Goal: Navigation & Orientation: Understand site structure

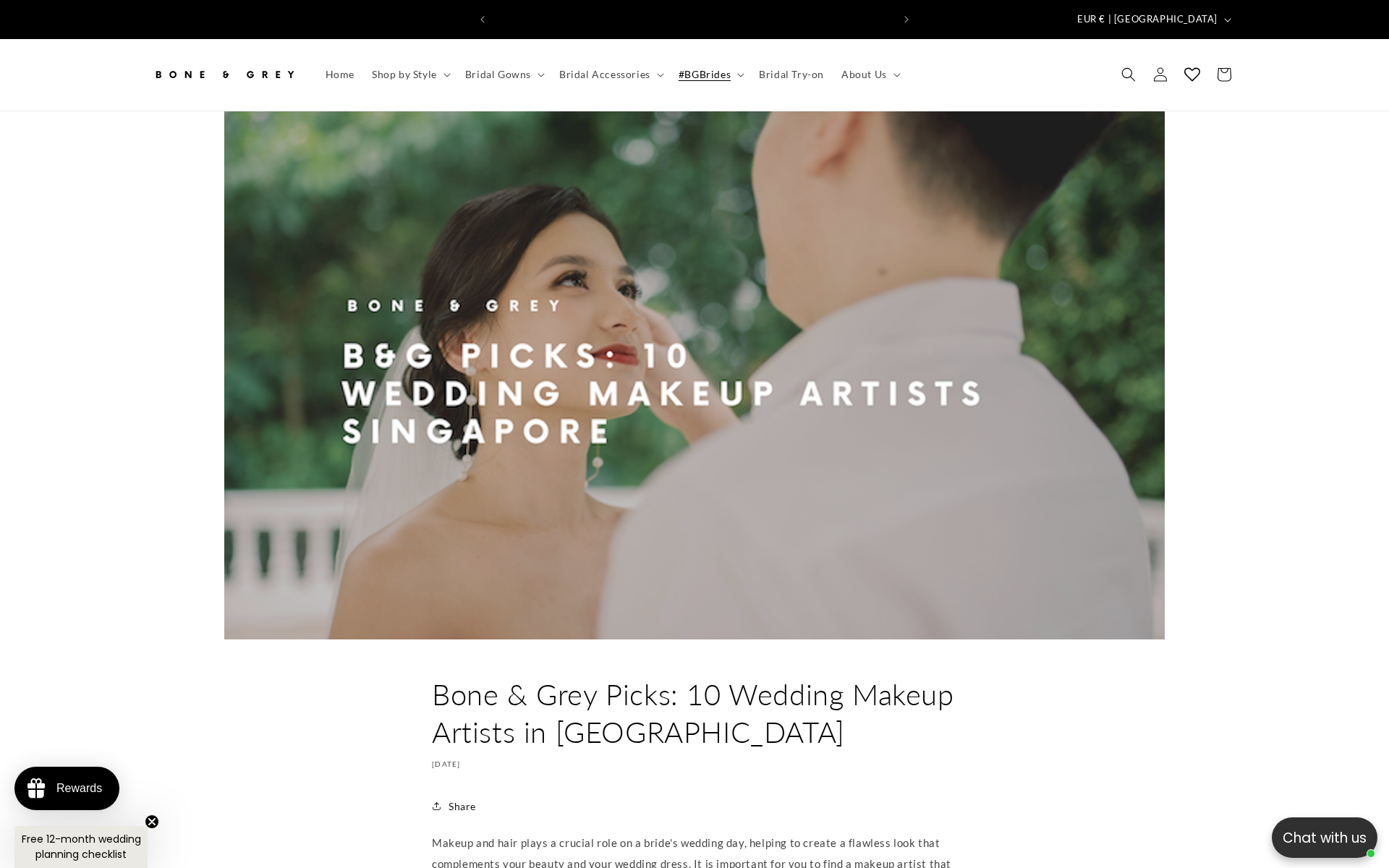
scroll to position [0, 398]
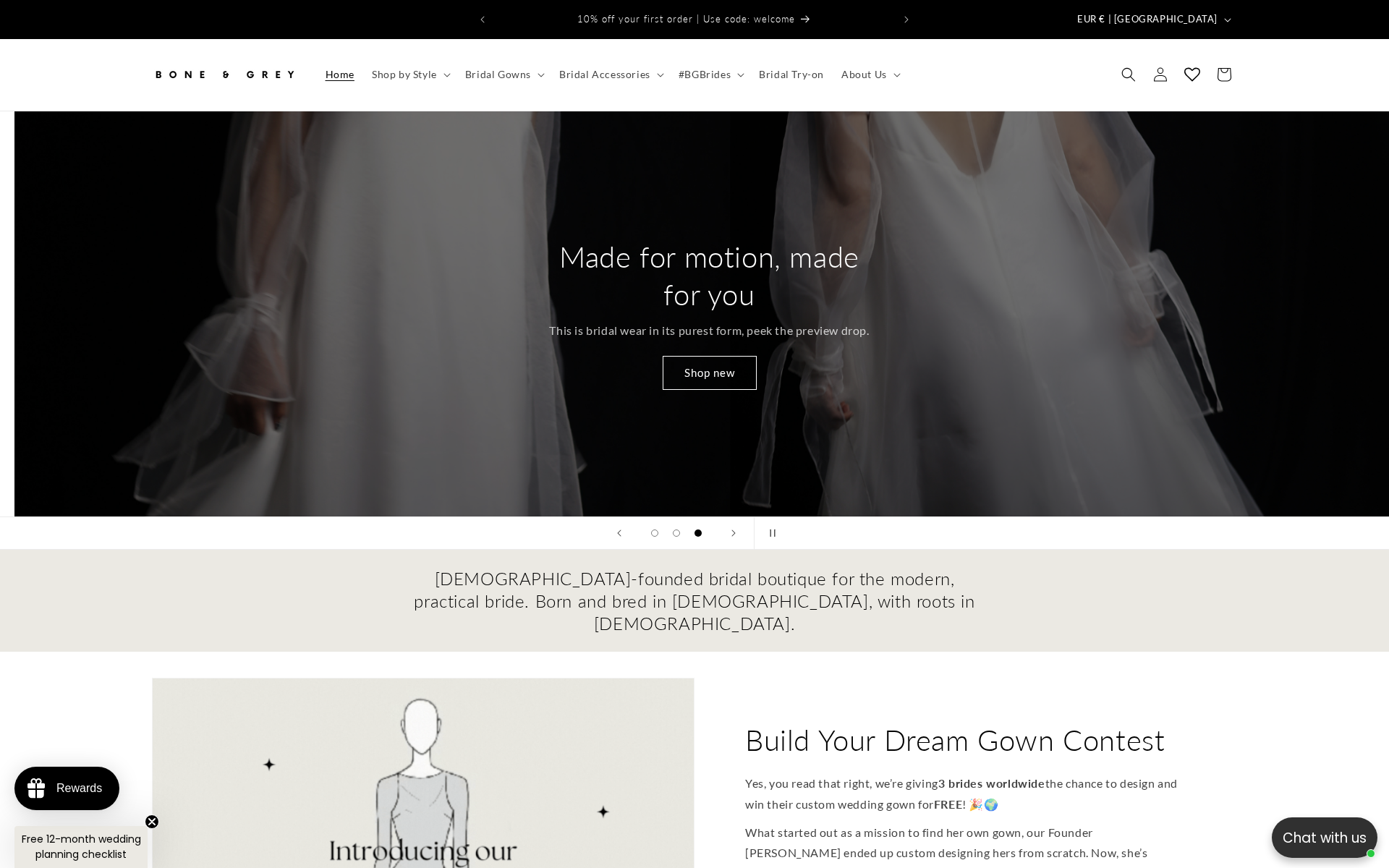
scroll to position [0, 2778]
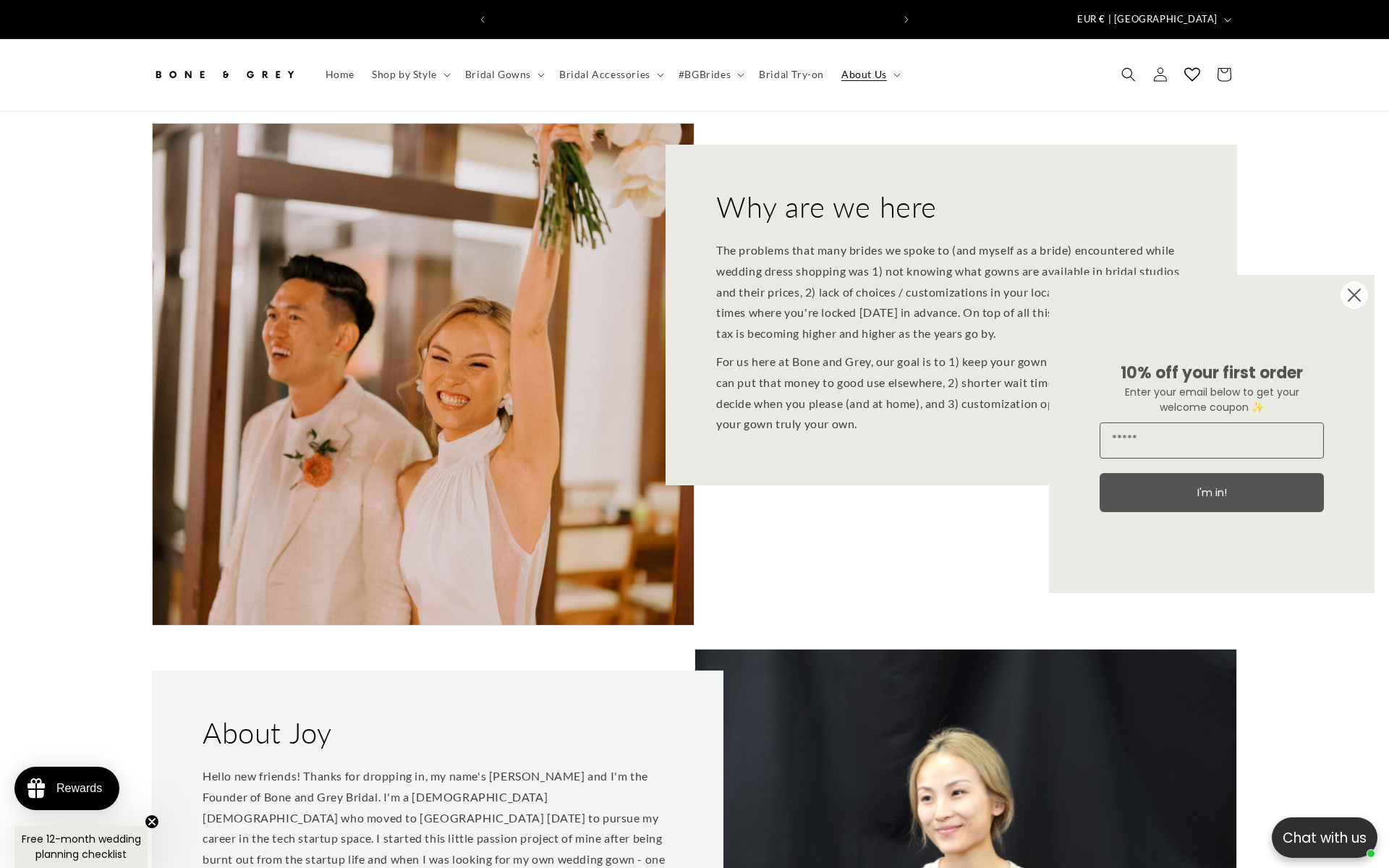
scroll to position [0, 398]
